Goal: Task Accomplishment & Management: Manage account settings

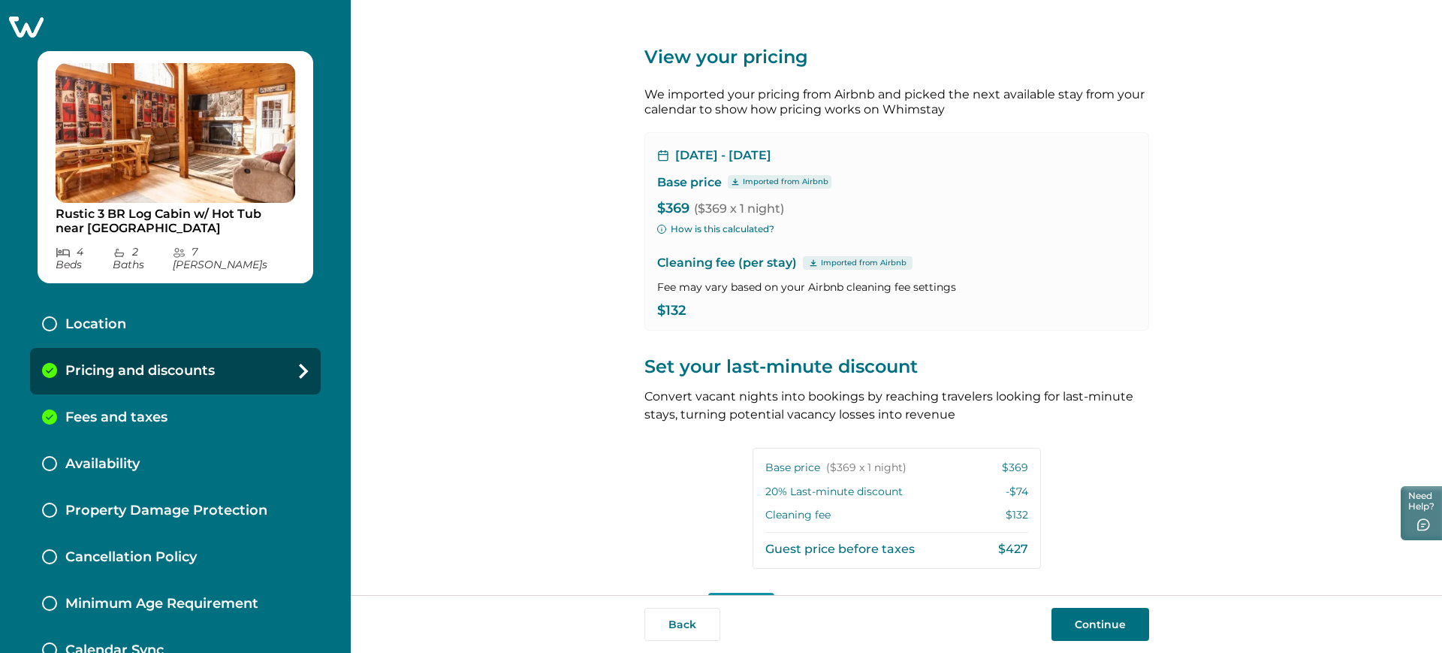
scroll to position [434, 0]
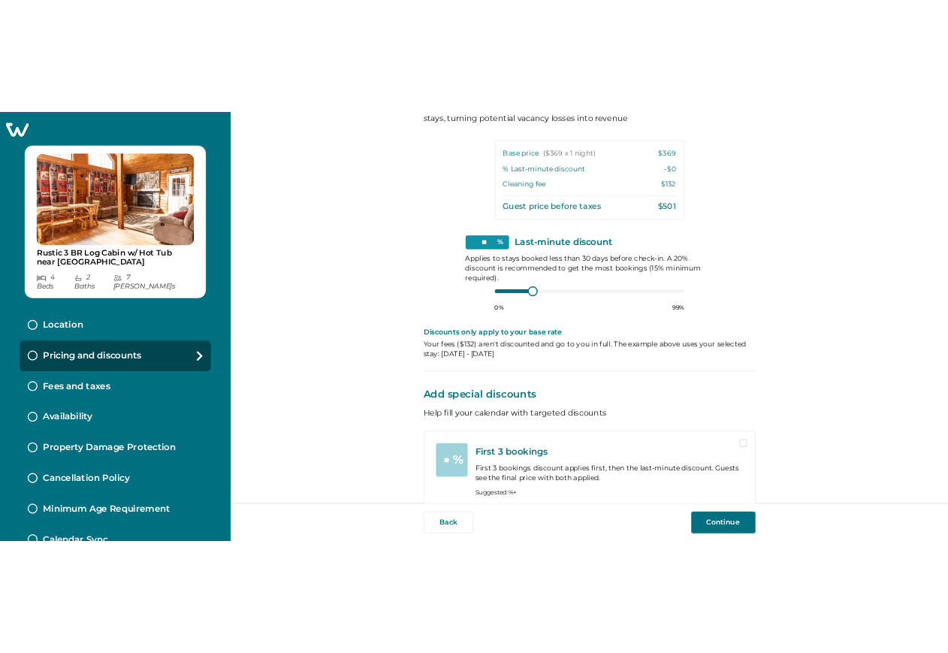
scroll to position [434, 0]
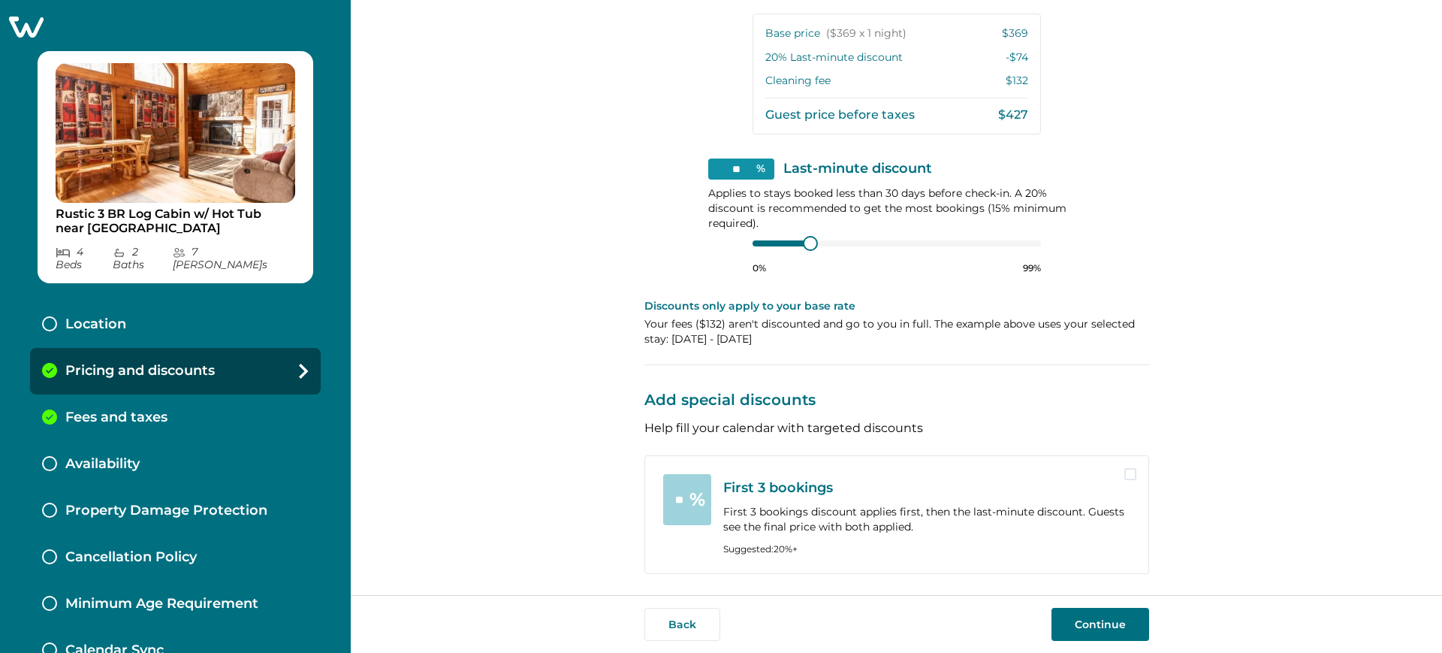
click at [1135, 474] on div "** % First 3 bookings First 3 bookings discount applies first, then the last-mi…" at bounding box center [897, 514] width 505 height 119
click at [1131, 474] on span at bounding box center [1131, 474] width 12 height 12
click at [670, 506] on input "**" at bounding box center [687, 499] width 48 height 51
type input "*"
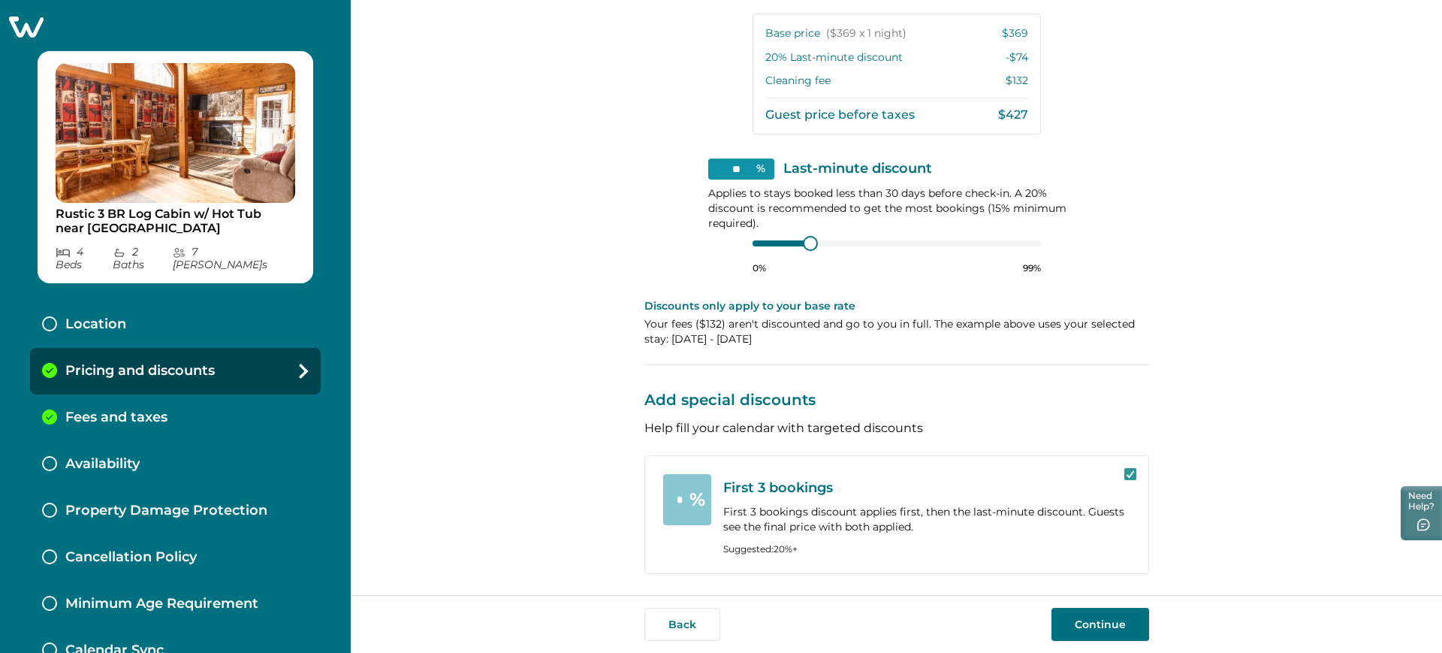
click at [579, 165] on div "View your pricing We imported your pricing from Airbnb and picked the next avai…" at bounding box center [897, 297] width 1092 height 595
click at [1185, 410] on div "View your pricing We imported your pricing from Airbnb and picked the next avai…" at bounding box center [897, 297] width 1092 height 595
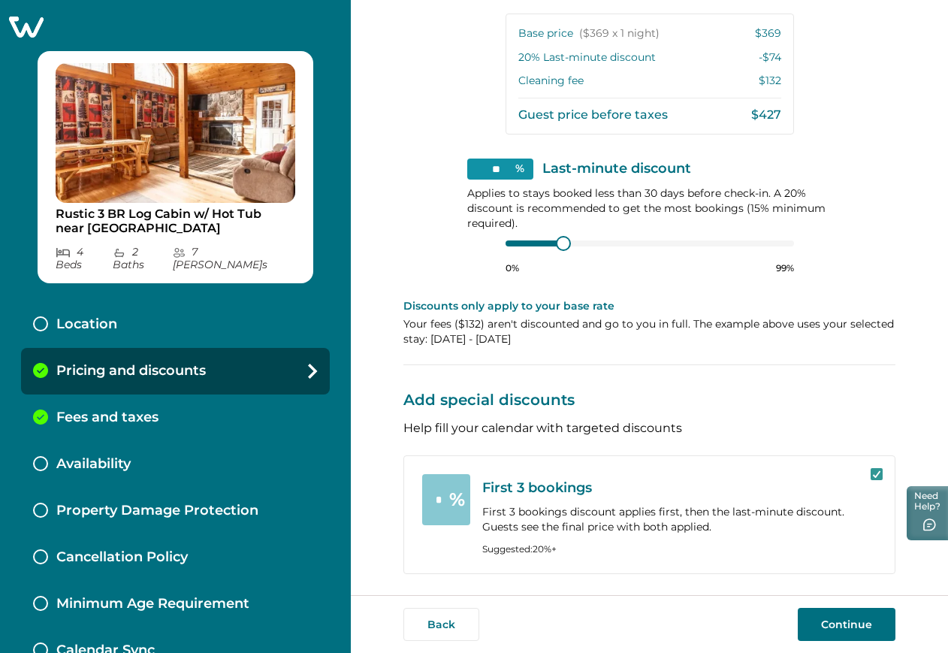
click at [847, 621] on button "Continue" at bounding box center [847, 624] width 98 height 33
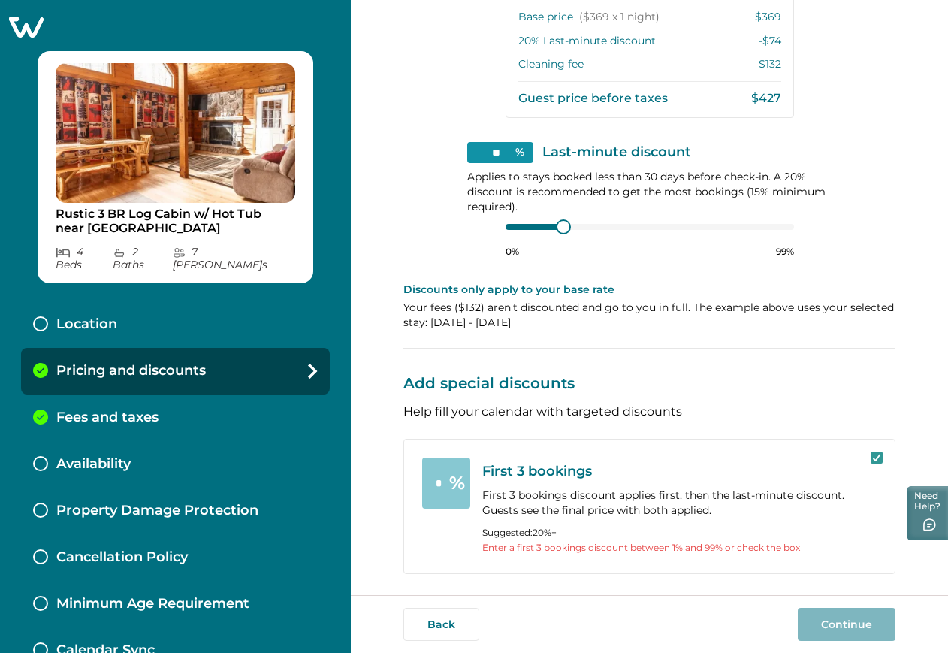
scroll to position [450, 0]
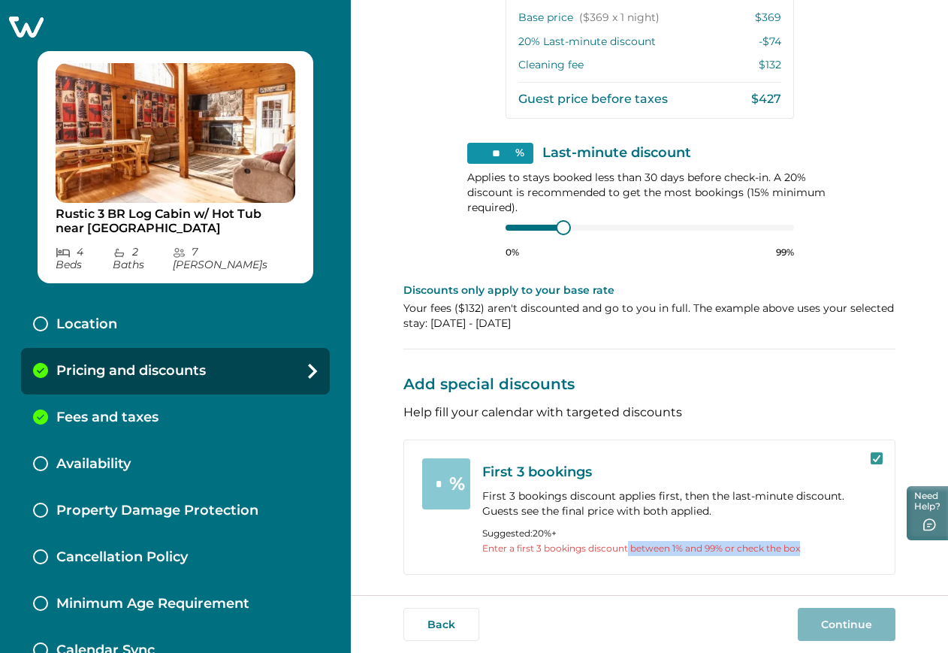
drag, startPoint x: 811, startPoint y: 550, endPoint x: 629, endPoint y: 551, distance: 181.8
click at [629, 551] on p "Enter a first 3 bookings discount between 1% and 99% or check the box" at bounding box center [679, 548] width 394 height 15
click at [874, 461] on polyline at bounding box center [877, 458] width 7 height 6
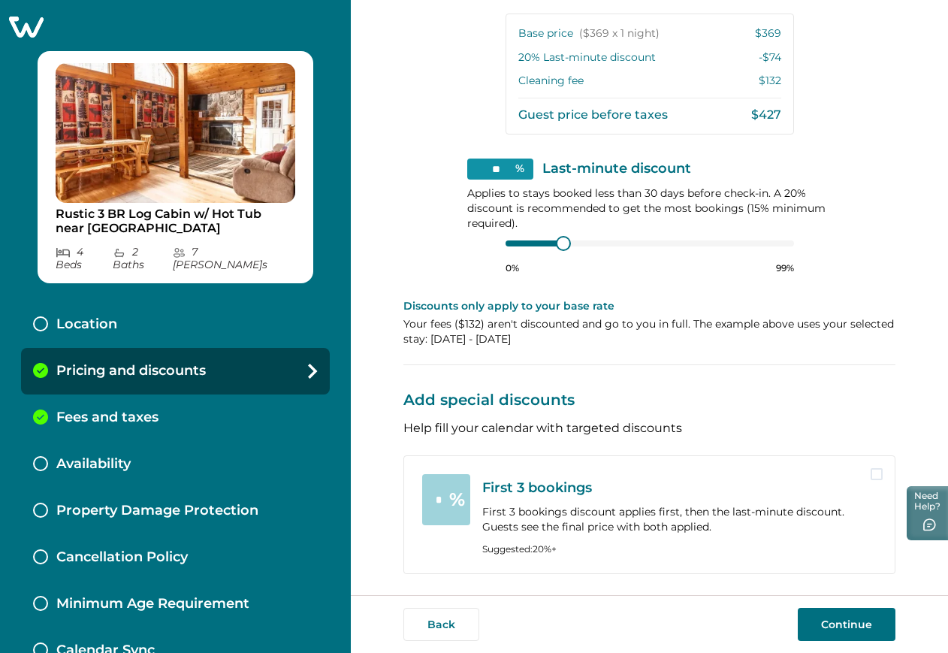
scroll to position [434, 0]
click at [845, 622] on button "Continue" at bounding box center [847, 624] width 98 height 33
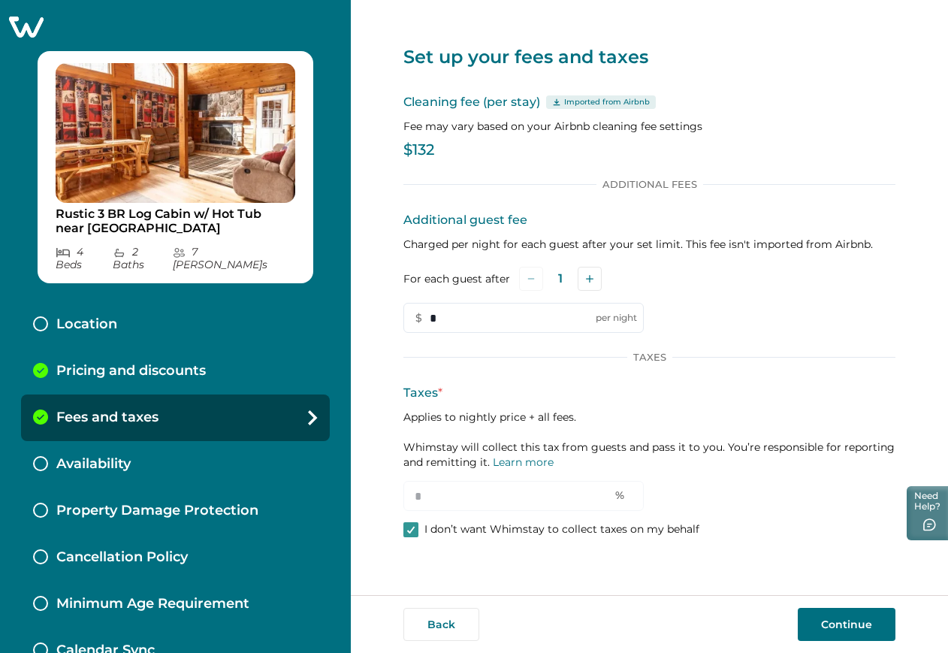
click at [255, 348] on div "Pricing and discounts" at bounding box center [175, 371] width 309 height 47
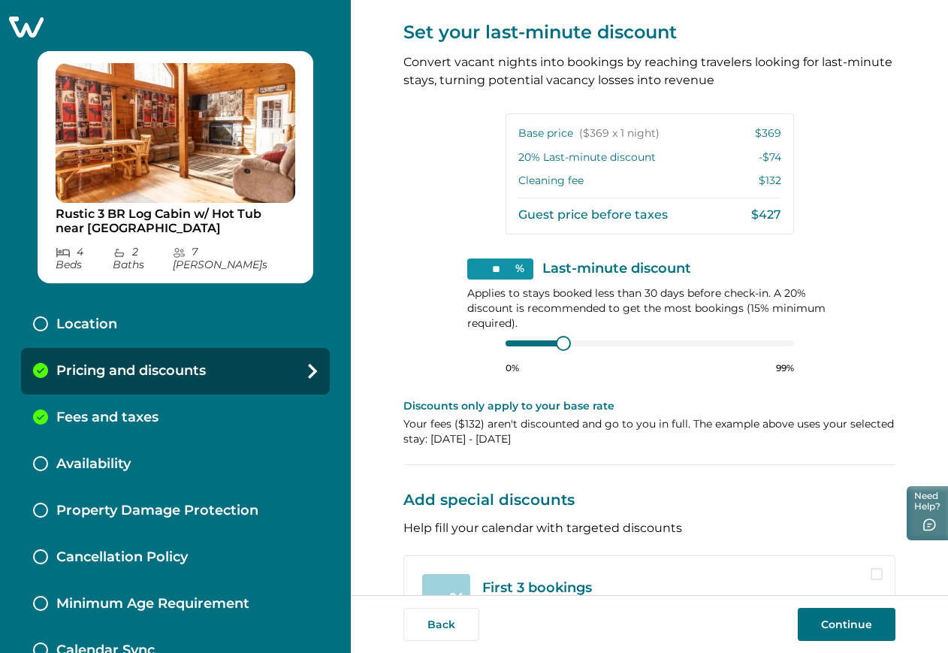
scroll to position [434, 0]
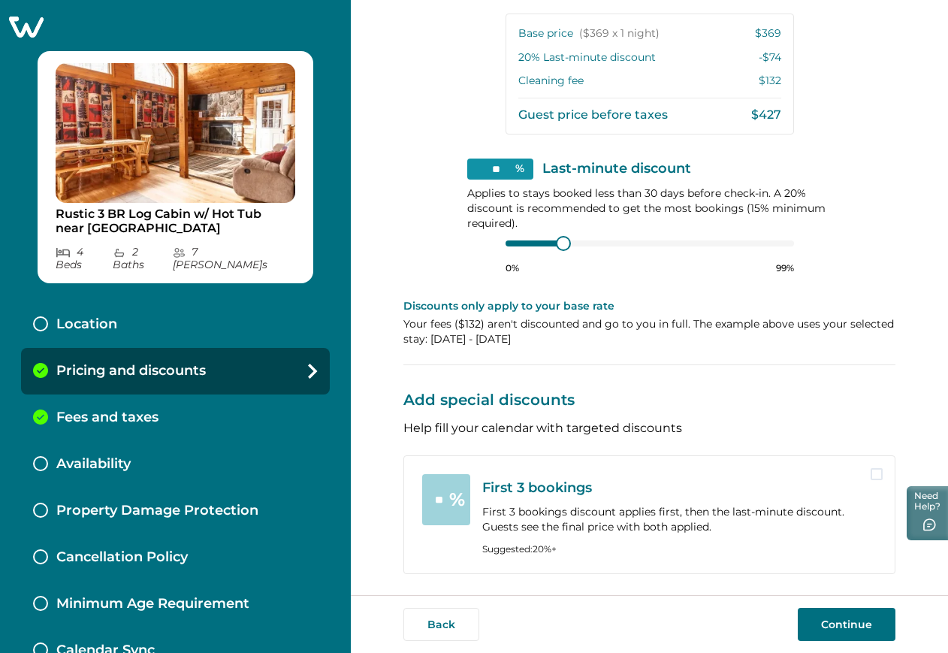
click at [874, 476] on span at bounding box center [877, 474] width 12 height 12
click at [444, 505] on input "**" at bounding box center [446, 499] width 48 height 51
type input "*"
click at [832, 629] on button "Continue" at bounding box center [847, 624] width 98 height 33
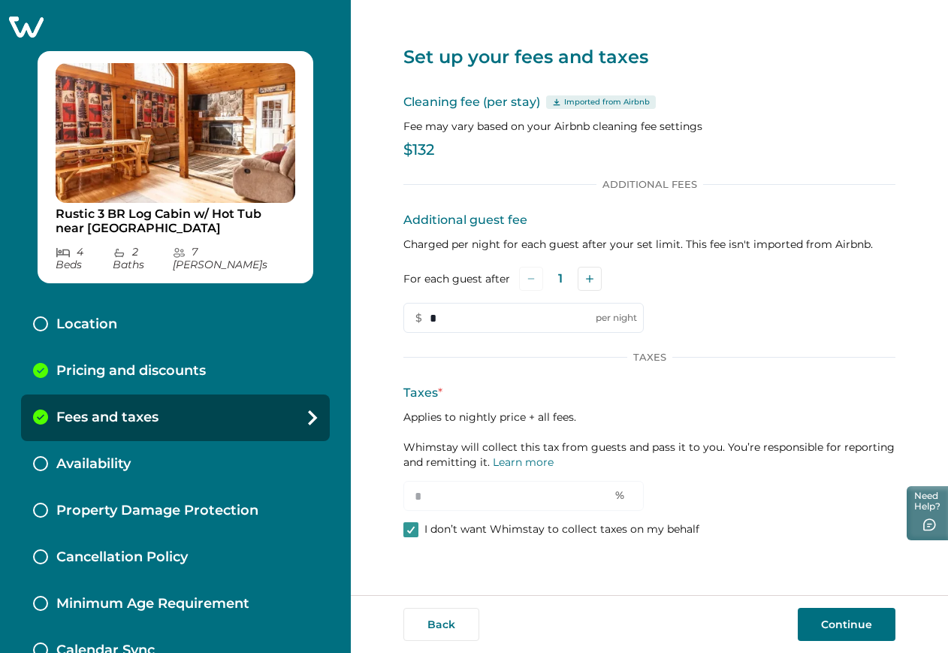
click at [211, 348] on div "Pricing and discounts" at bounding box center [175, 371] width 309 height 47
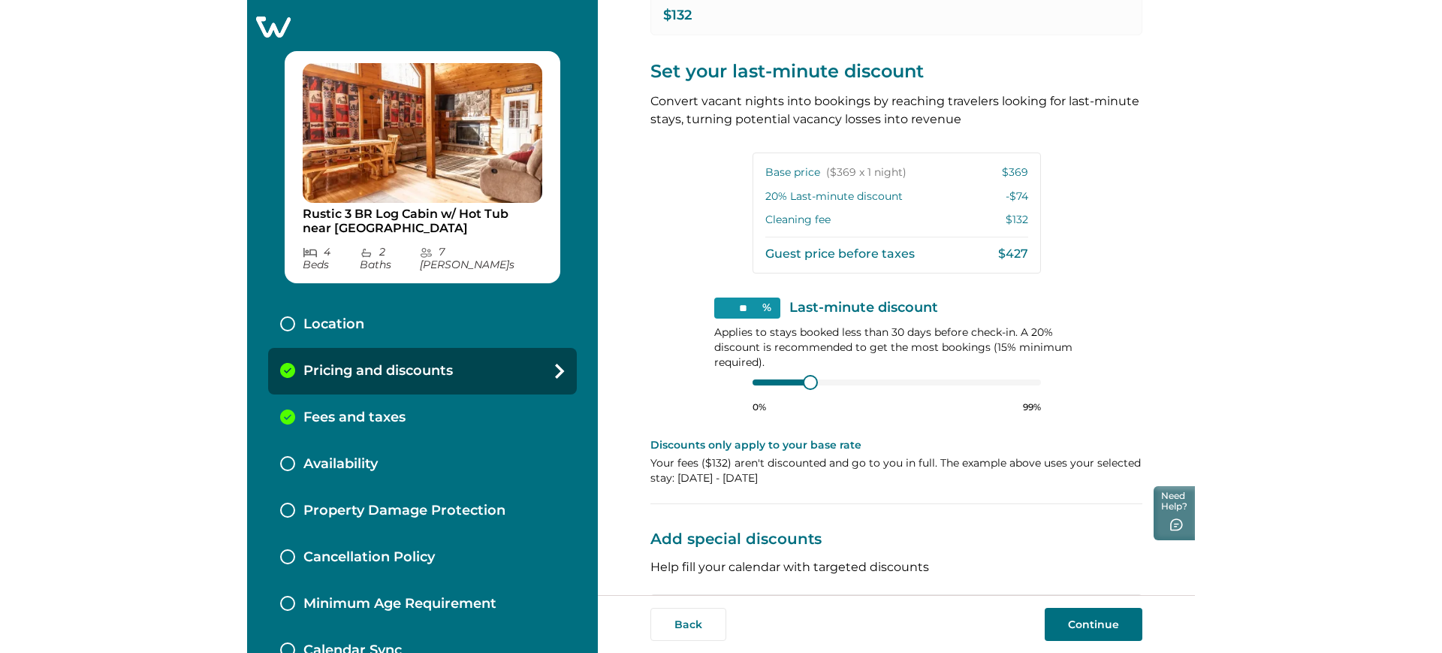
scroll to position [434, 0]
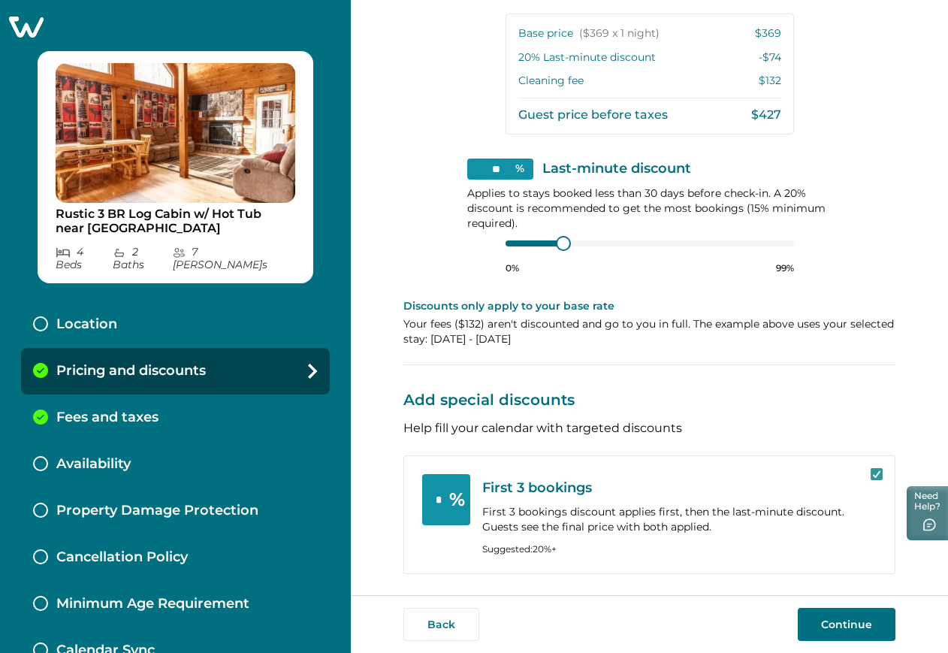
click at [772, 411] on div "View your pricing We imported your pricing from Airbnb and picked the next avai…" at bounding box center [649, 80] width 492 height 1029
